Goal: Check status: Check status

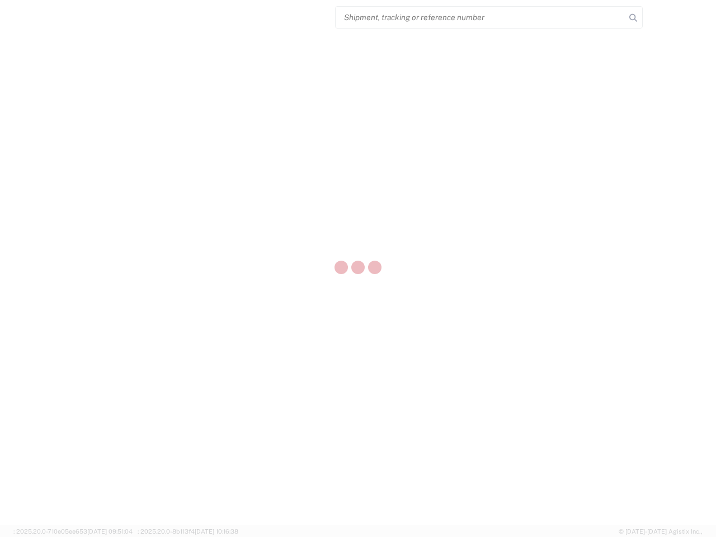
select select "US"
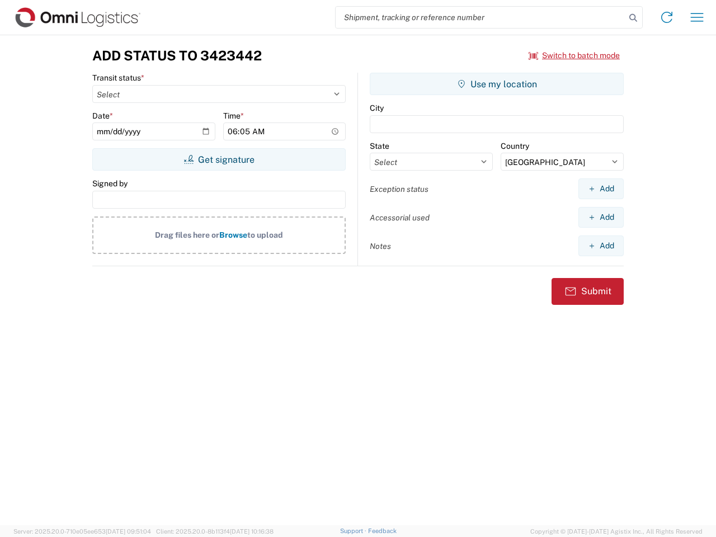
click at [480, 17] on input "search" at bounding box center [481, 17] width 290 height 21
click at [633, 18] on icon at bounding box center [633, 18] width 16 height 16
click at [667, 17] on icon at bounding box center [667, 17] width 18 height 18
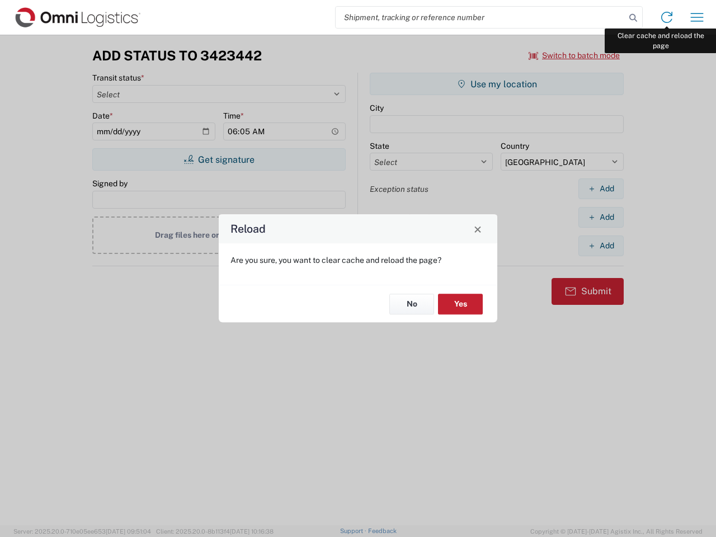
click at [697, 17] on div "Reload Are you sure, you want to clear cache and reload the page? No Yes" at bounding box center [358, 268] width 716 height 537
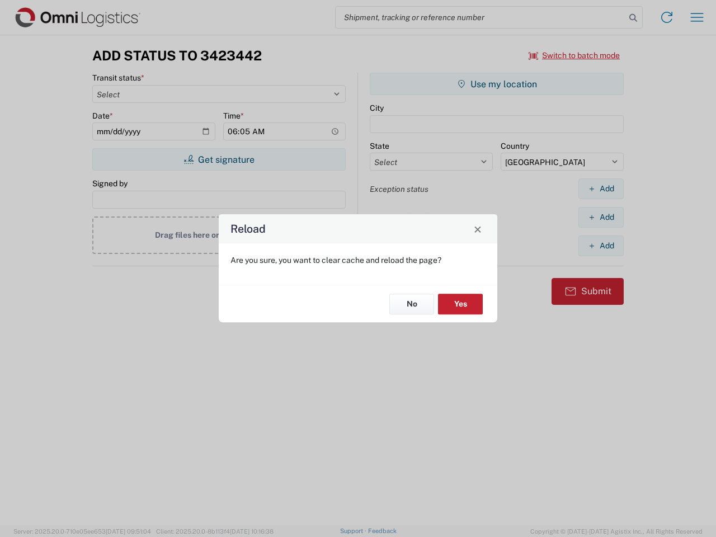
click at [574, 55] on div "Reload Are you sure, you want to clear cache and reload the page? No Yes" at bounding box center [358, 268] width 716 height 537
click at [219, 159] on div "Reload Are you sure, you want to clear cache and reload the page? No Yes" at bounding box center [358, 268] width 716 height 537
click at [497, 84] on div "Reload Are you sure, you want to clear cache and reload the page? No Yes" at bounding box center [358, 268] width 716 height 537
click at [601, 189] on div "Reload Are you sure, you want to clear cache and reload the page? No Yes" at bounding box center [358, 268] width 716 height 537
click at [601, 217] on div "Reload Are you sure, you want to clear cache and reload the page? No Yes" at bounding box center [358, 268] width 716 height 537
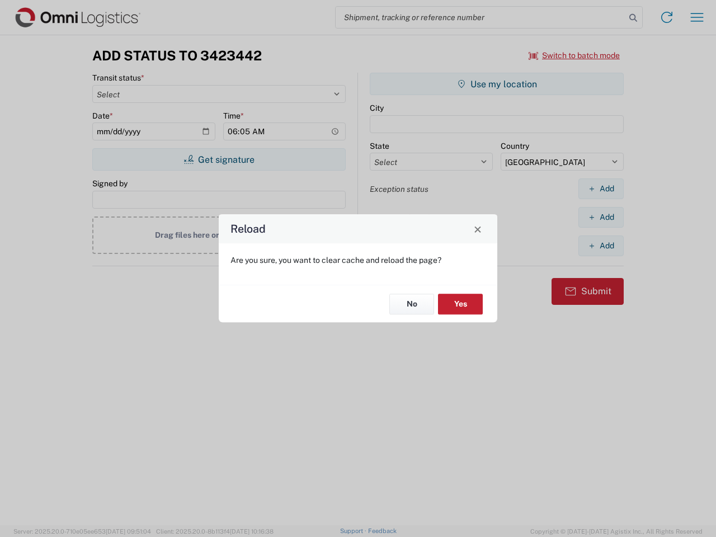
click at [601, 246] on div "Reload Are you sure, you want to clear cache and reload the page? No Yes" at bounding box center [358, 268] width 716 height 537
